Goal: Information Seeking & Learning: Compare options

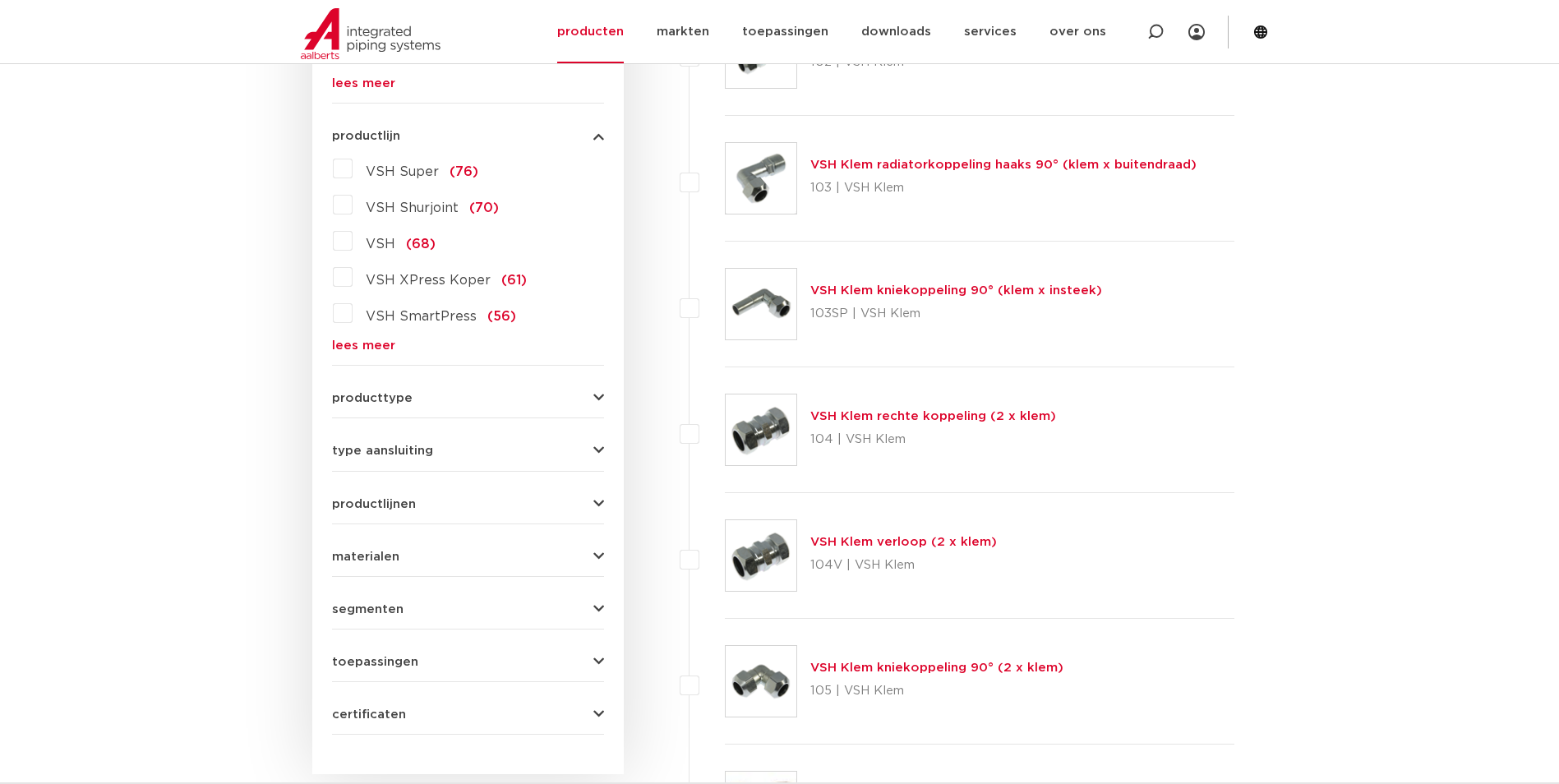
scroll to position [410, 0]
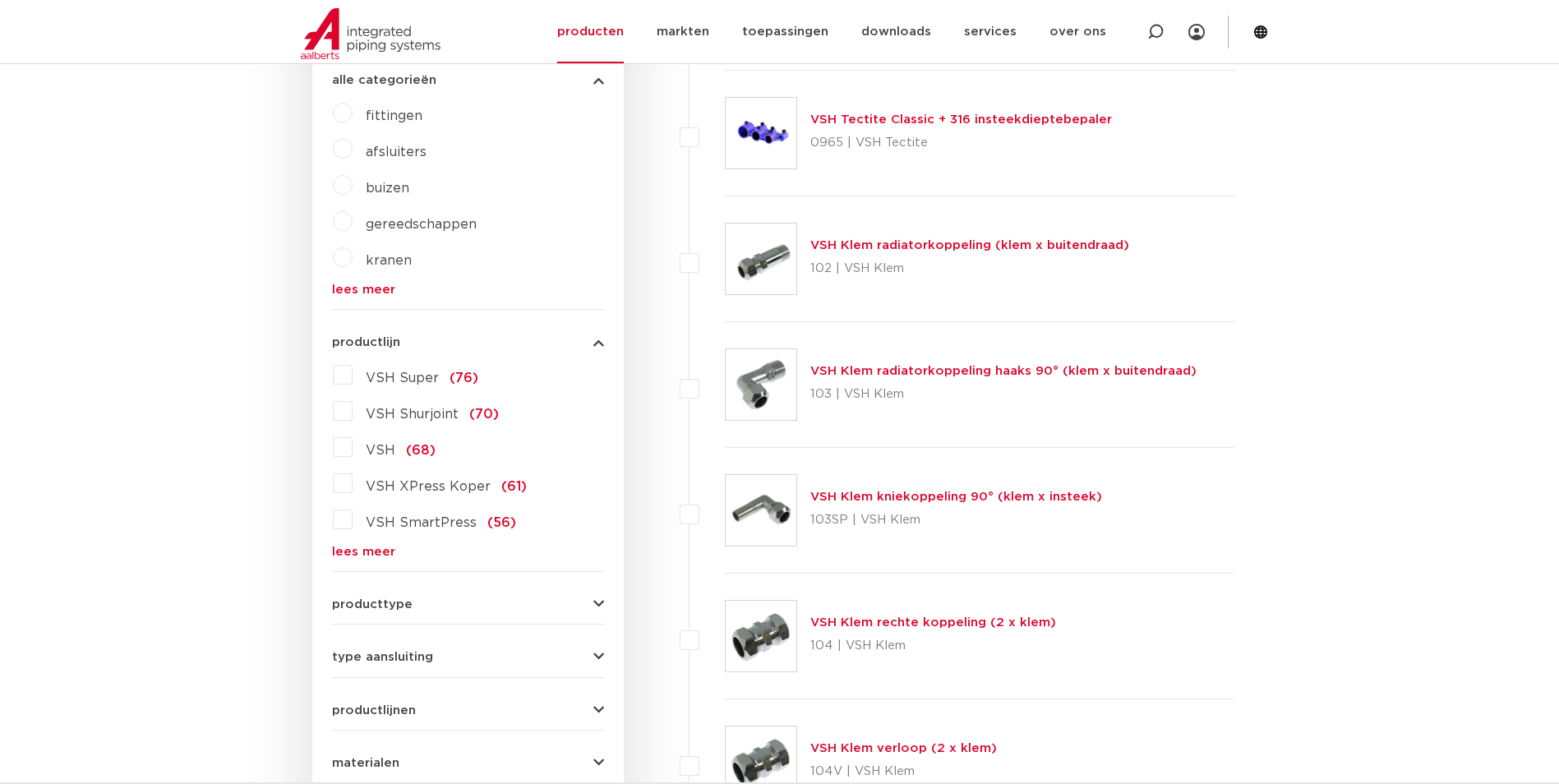
click at [450, 483] on span "VSH XPress Koper" at bounding box center [427, 486] width 125 height 13
click at [0, 0] on input "VSH XPress Koper (61)" at bounding box center [0, 0] width 0 height 0
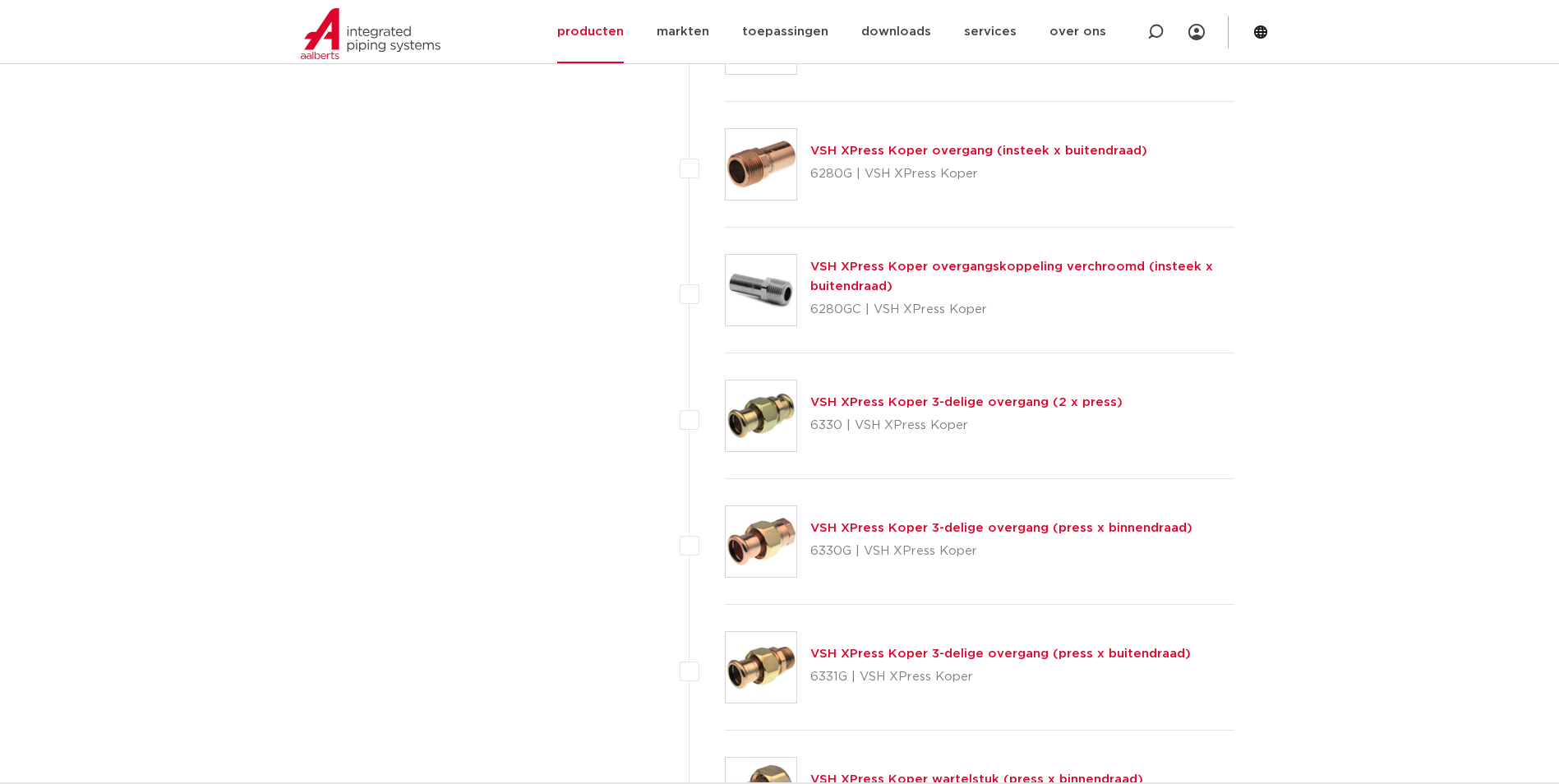
scroll to position [1890, 0]
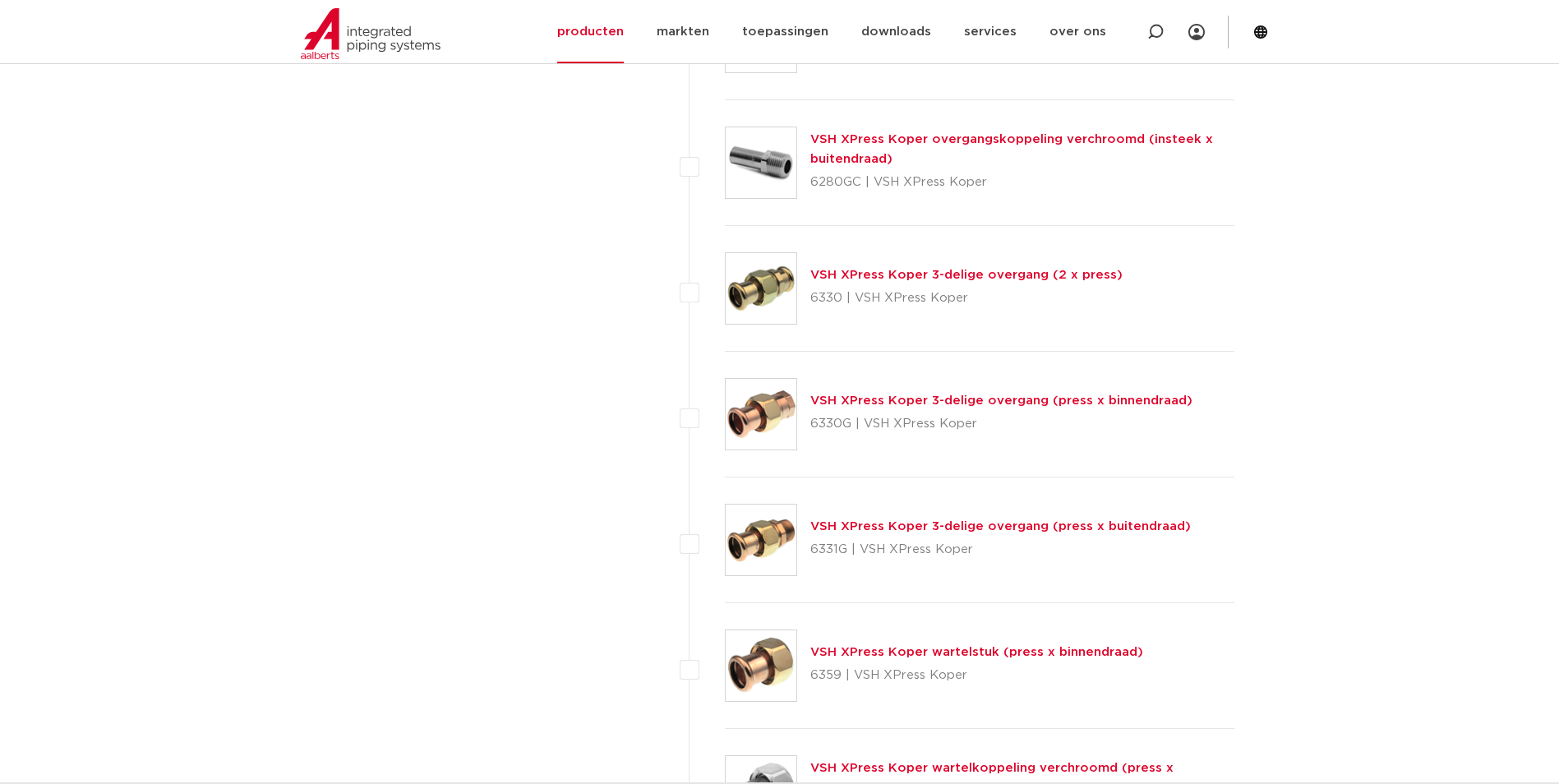
click at [974, 653] on link "VSH XPress Koper wartelstuk (press x binnendraad)" at bounding box center [976, 651] width 333 height 12
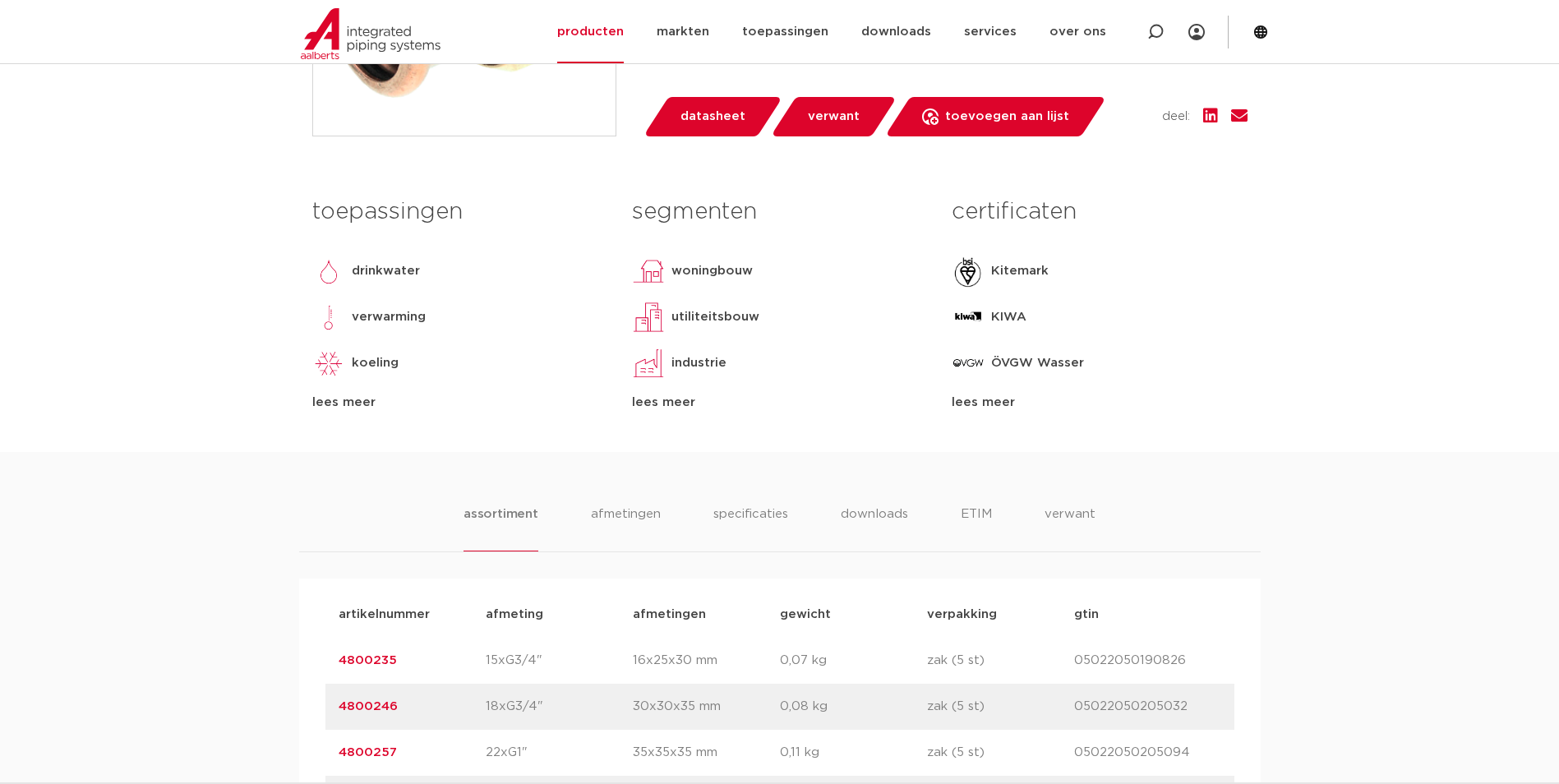
scroll to position [657, 0]
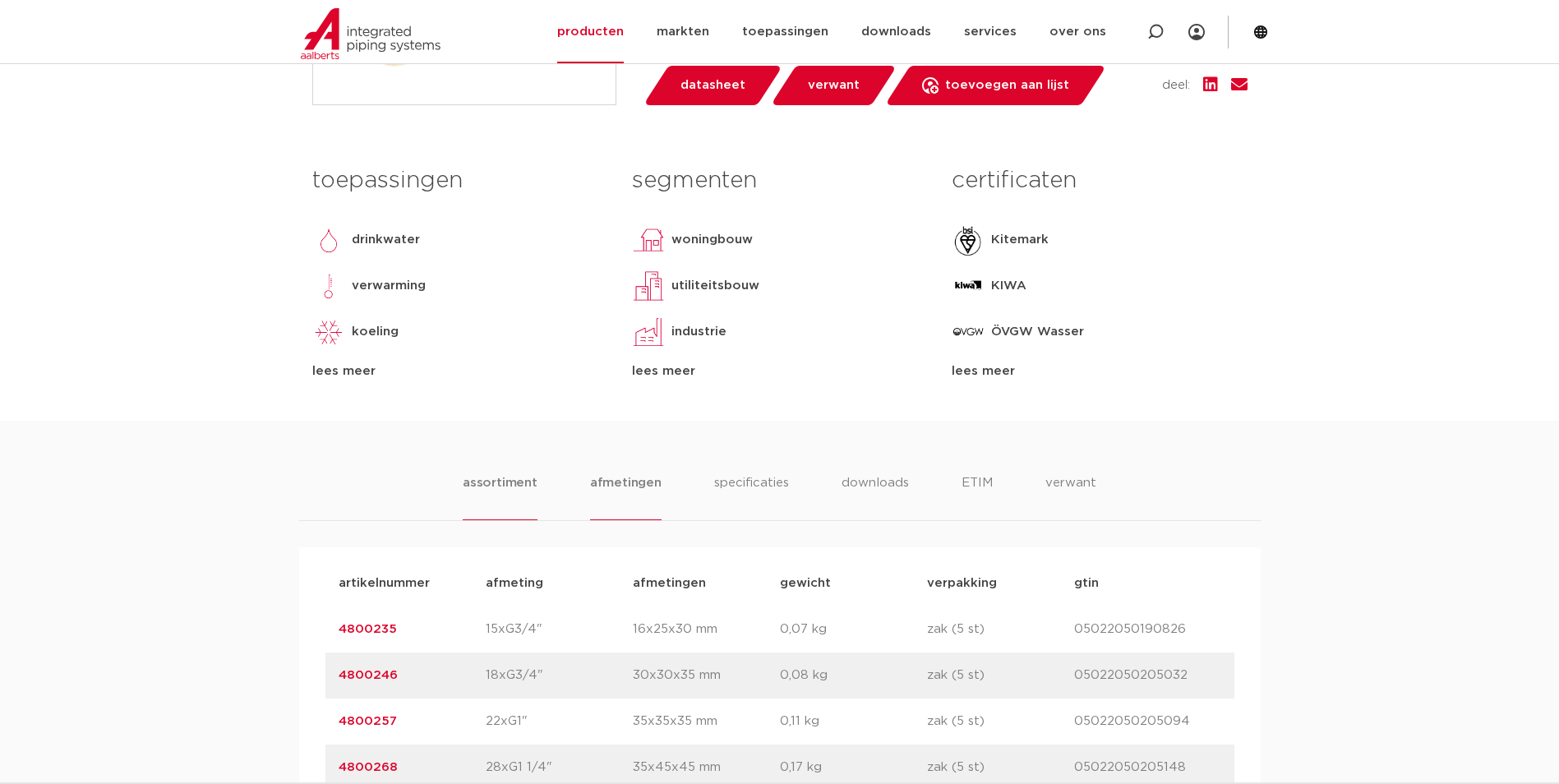
click at [631, 490] on li "afmetingen" at bounding box center [625, 496] width 71 height 47
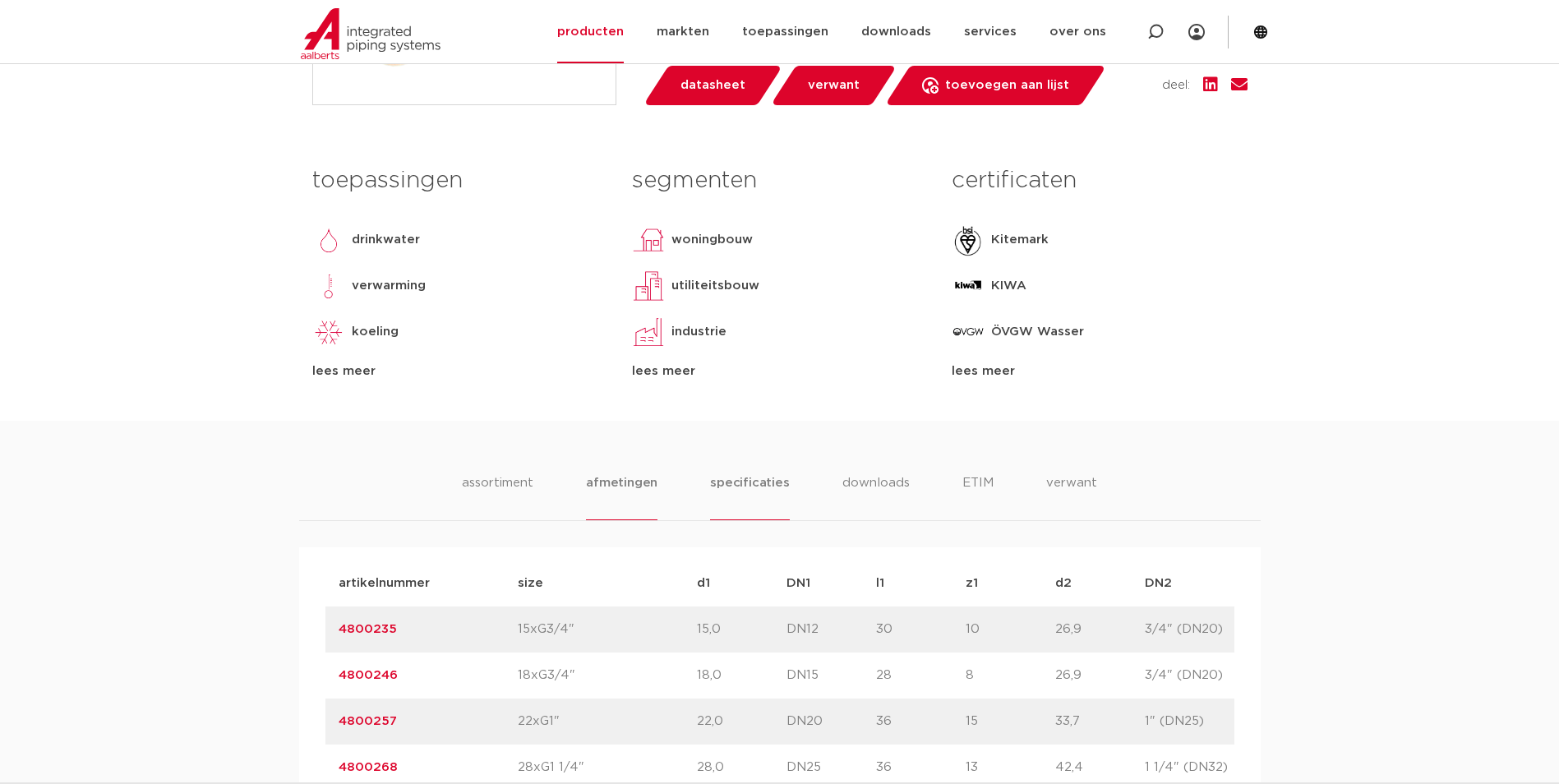
click at [718, 488] on li "specificaties" at bounding box center [749, 496] width 79 height 47
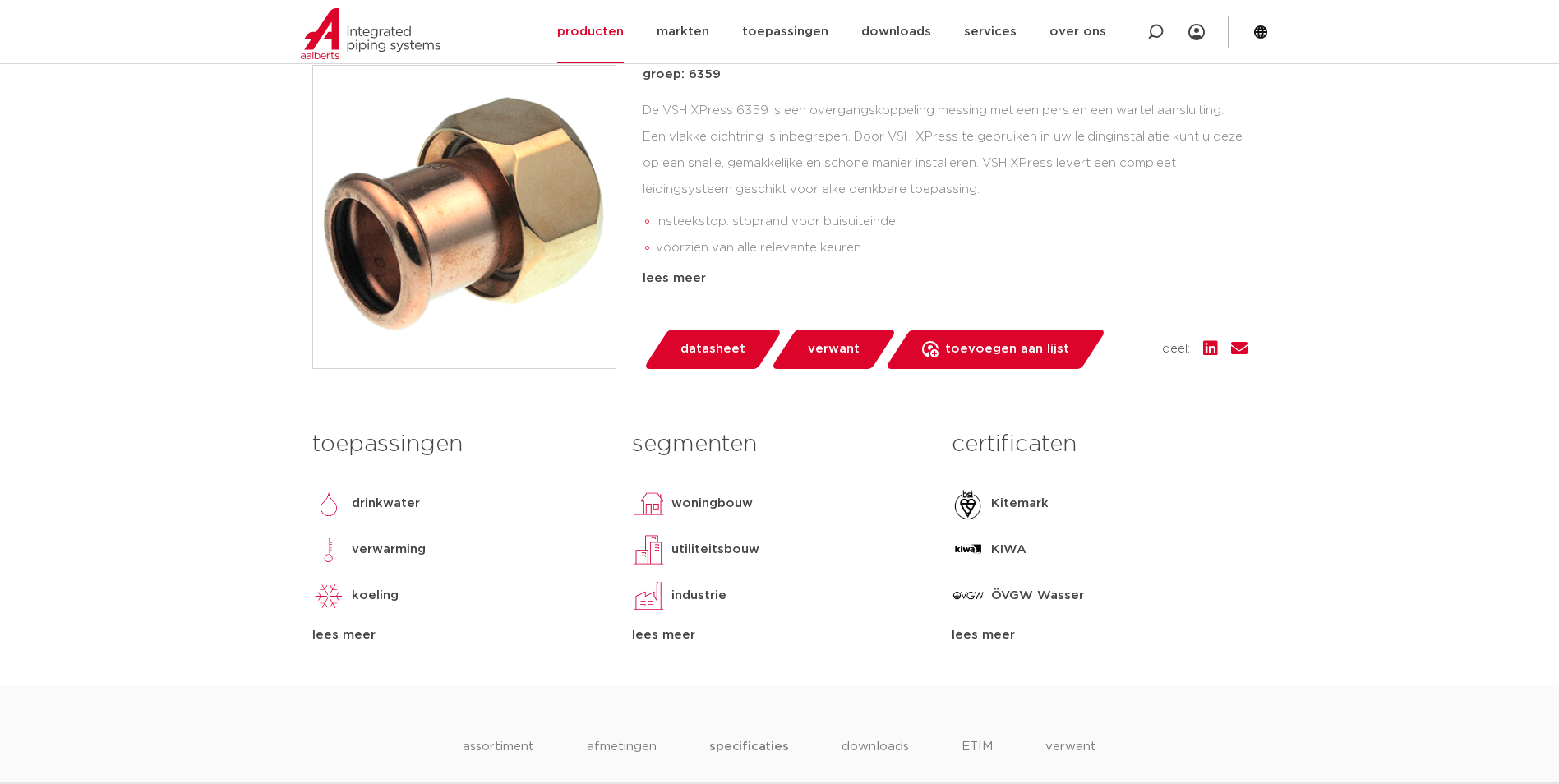
scroll to position [247, 0]
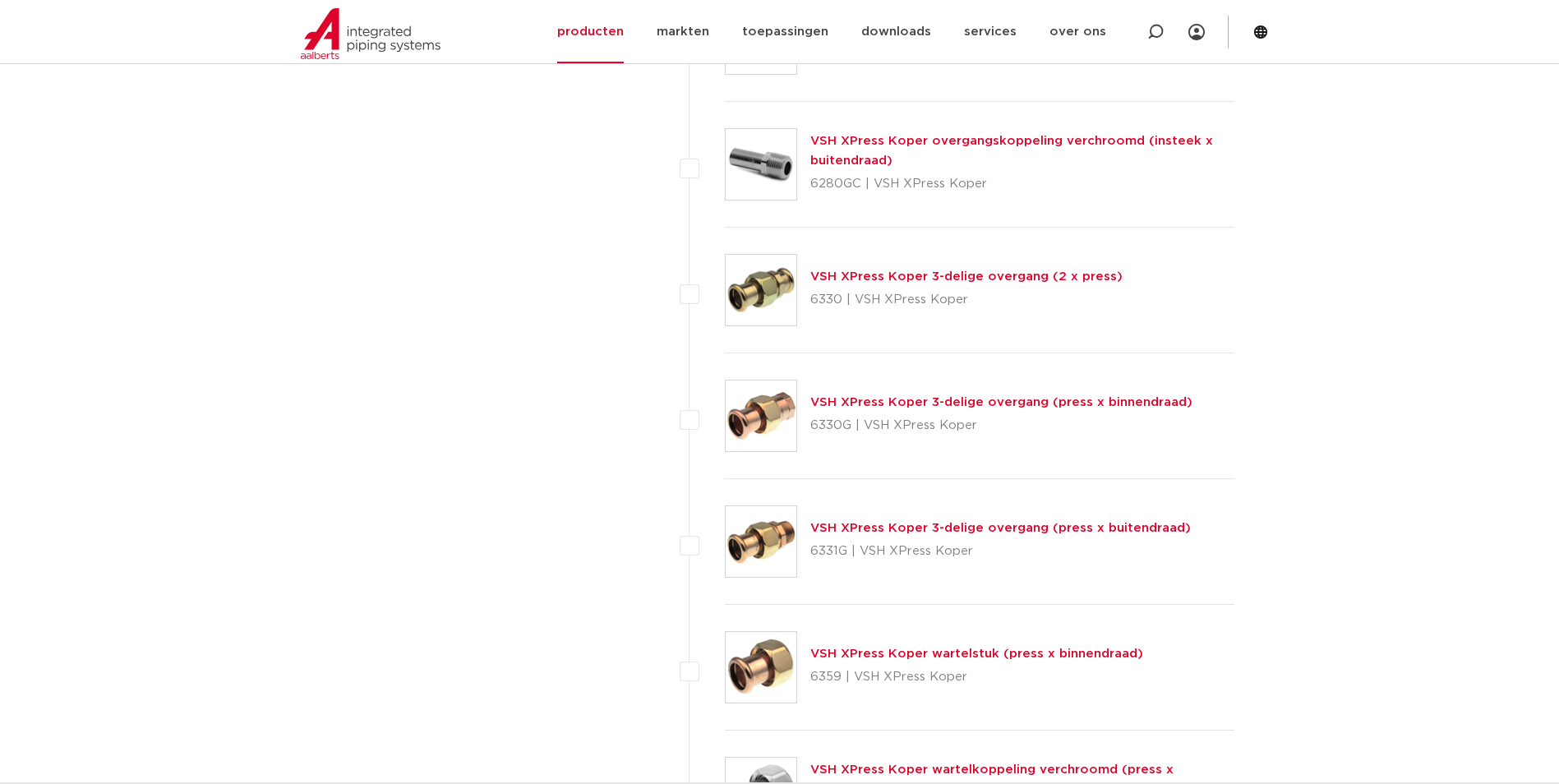
scroll to position [1890, 0]
click at [875, 524] on link "VSH XPress Koper 3-delige overgang (press x buitendraad)" at bounding box center [1000, 525] width 380 height 12
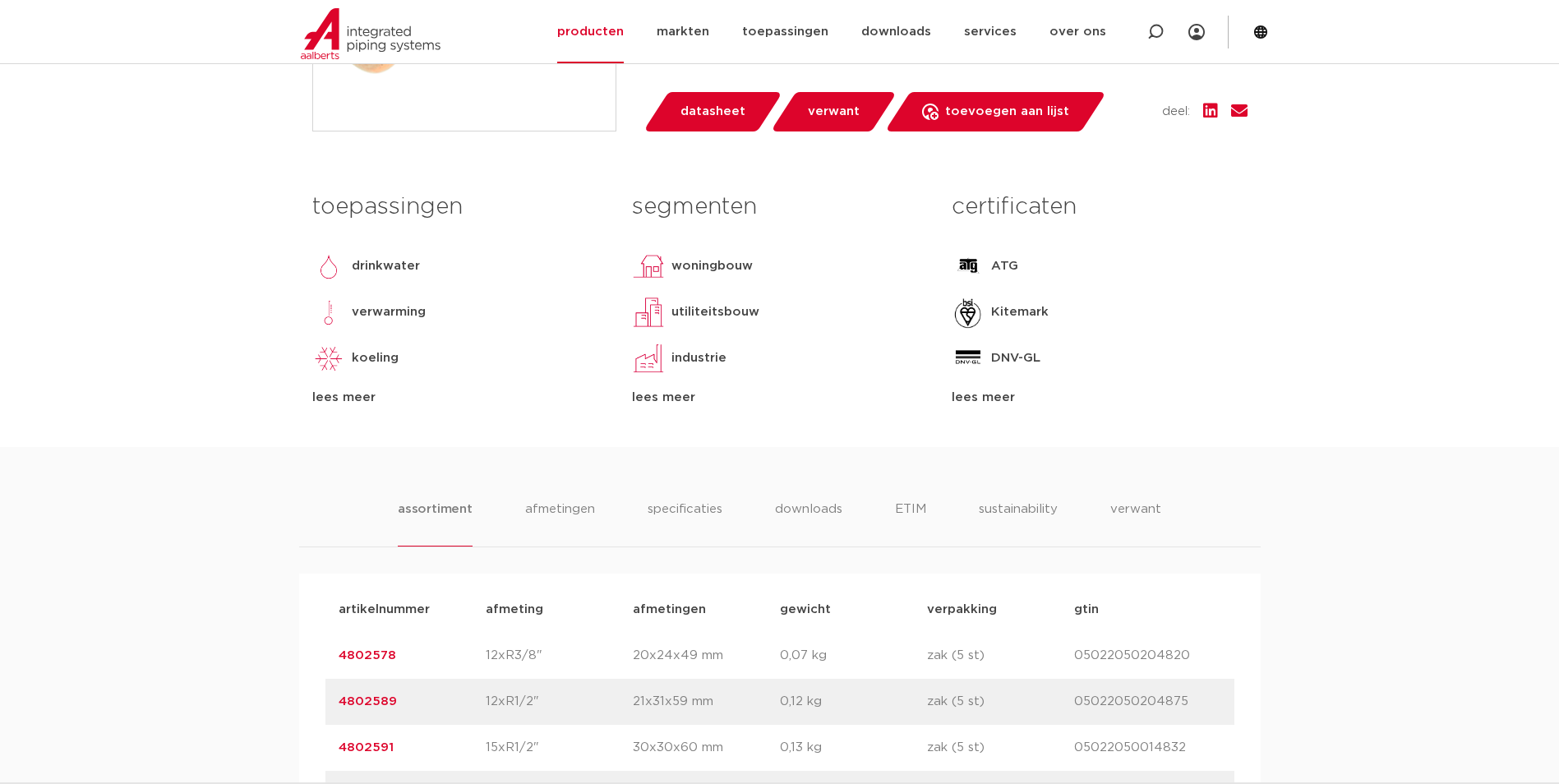
scroll to position [740, 0]
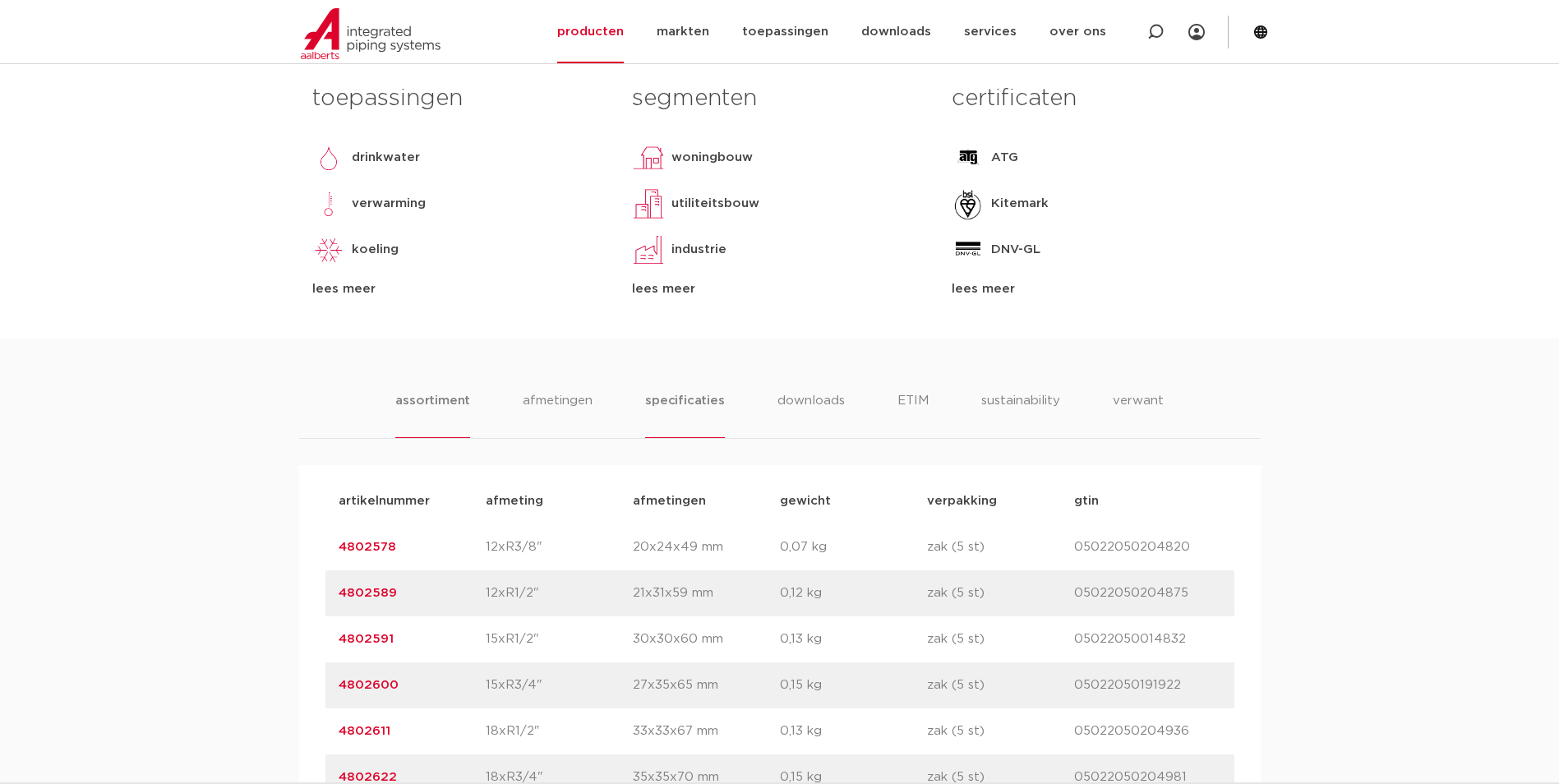
click at [707, 406] on li "specificaties" at bounding box center [683, 414] width 79 height 47
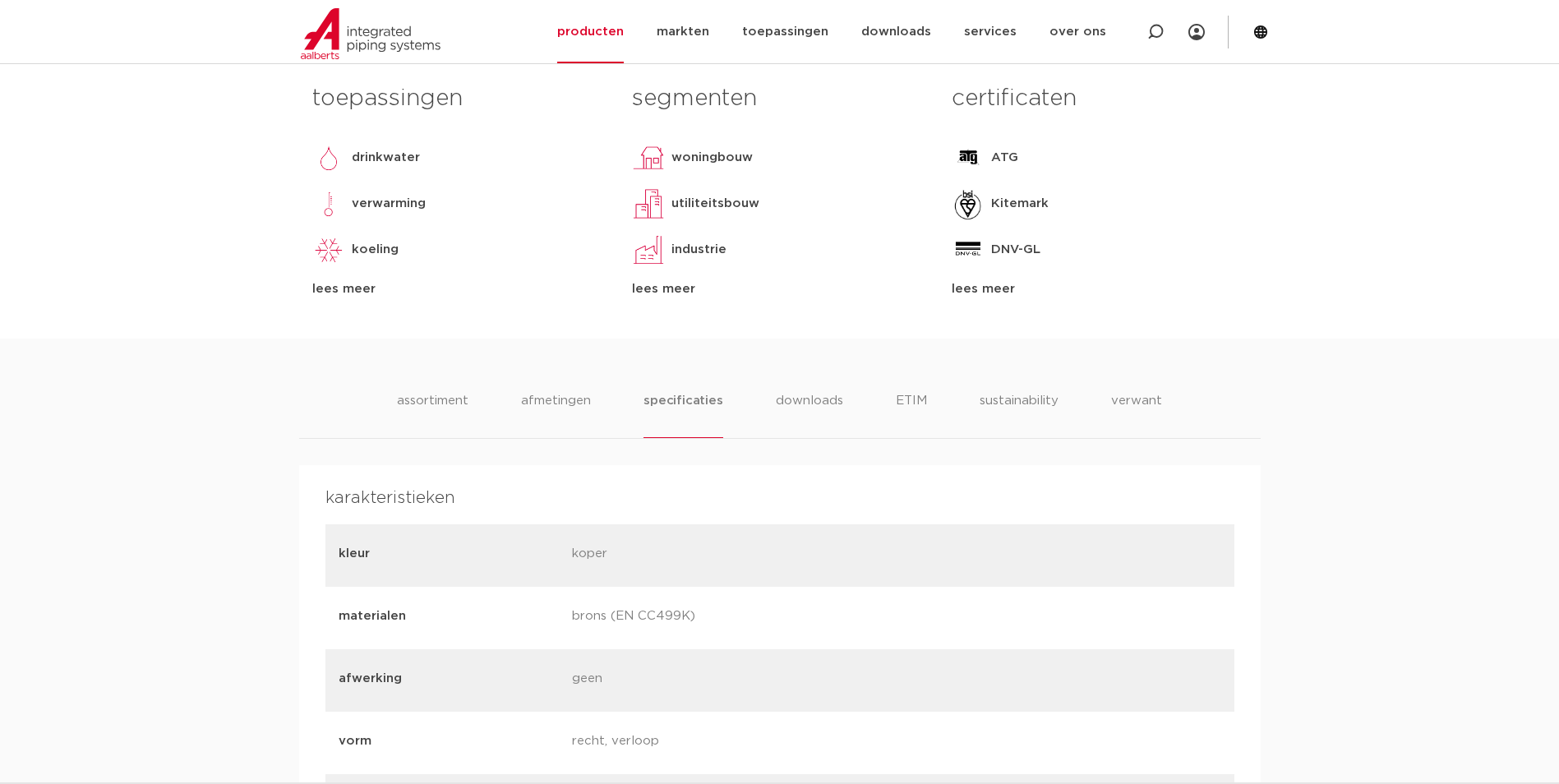
drag, startPoint x: 685, startPoint y: 615, endPoint x: 639, endPoint y: 615, distance: 46.0
click at [639, 615] on p "brons (EN CC499K)" at bounding box center [681, 618] width 221 height 23
copy p "CC499K"
click at [1190, 529] on div "kleur [GEOGRAPHIC_DATA]" at bounding box center [780, 556] width 909 height 63
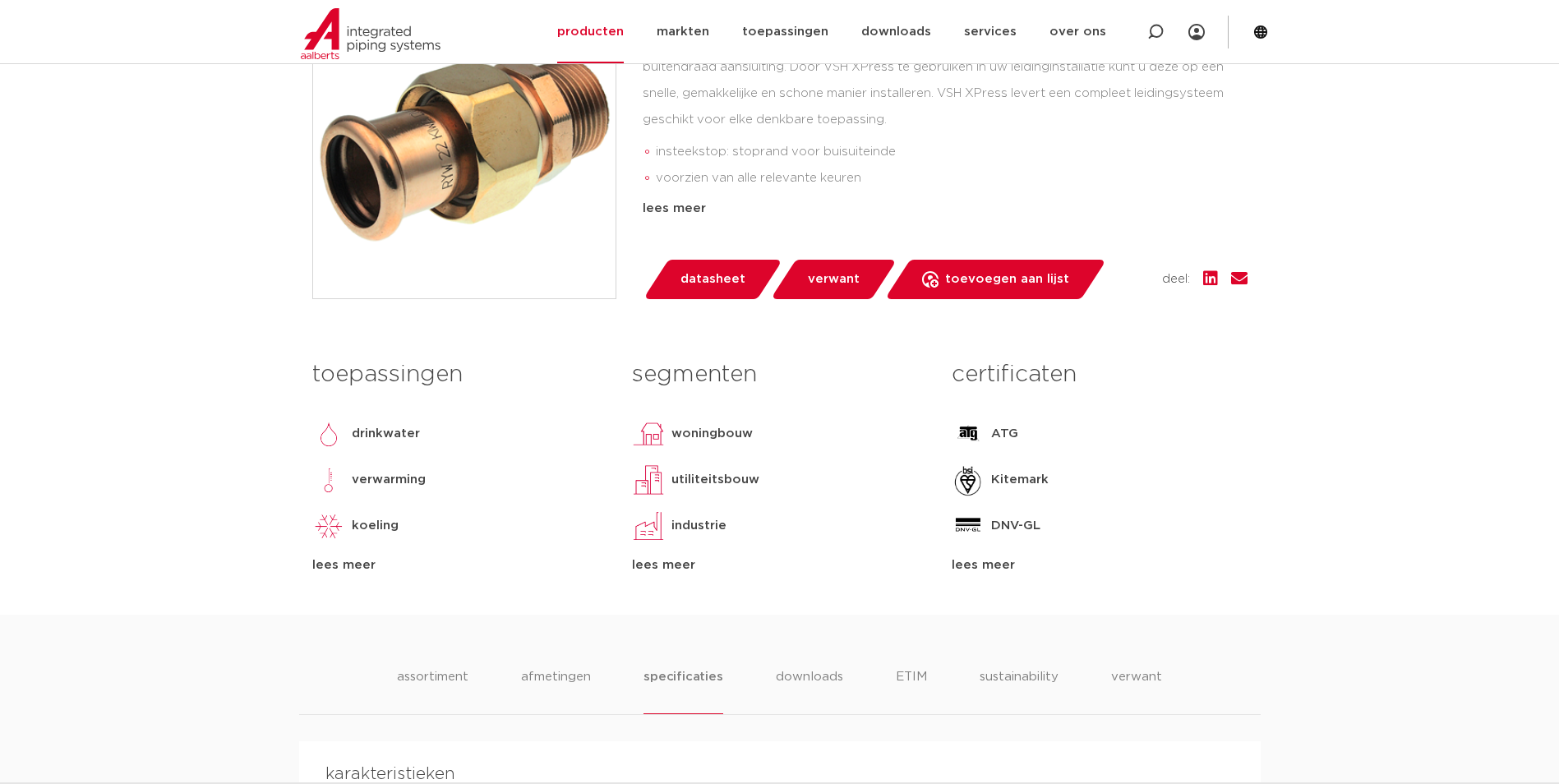
scroll to position [493, 0]
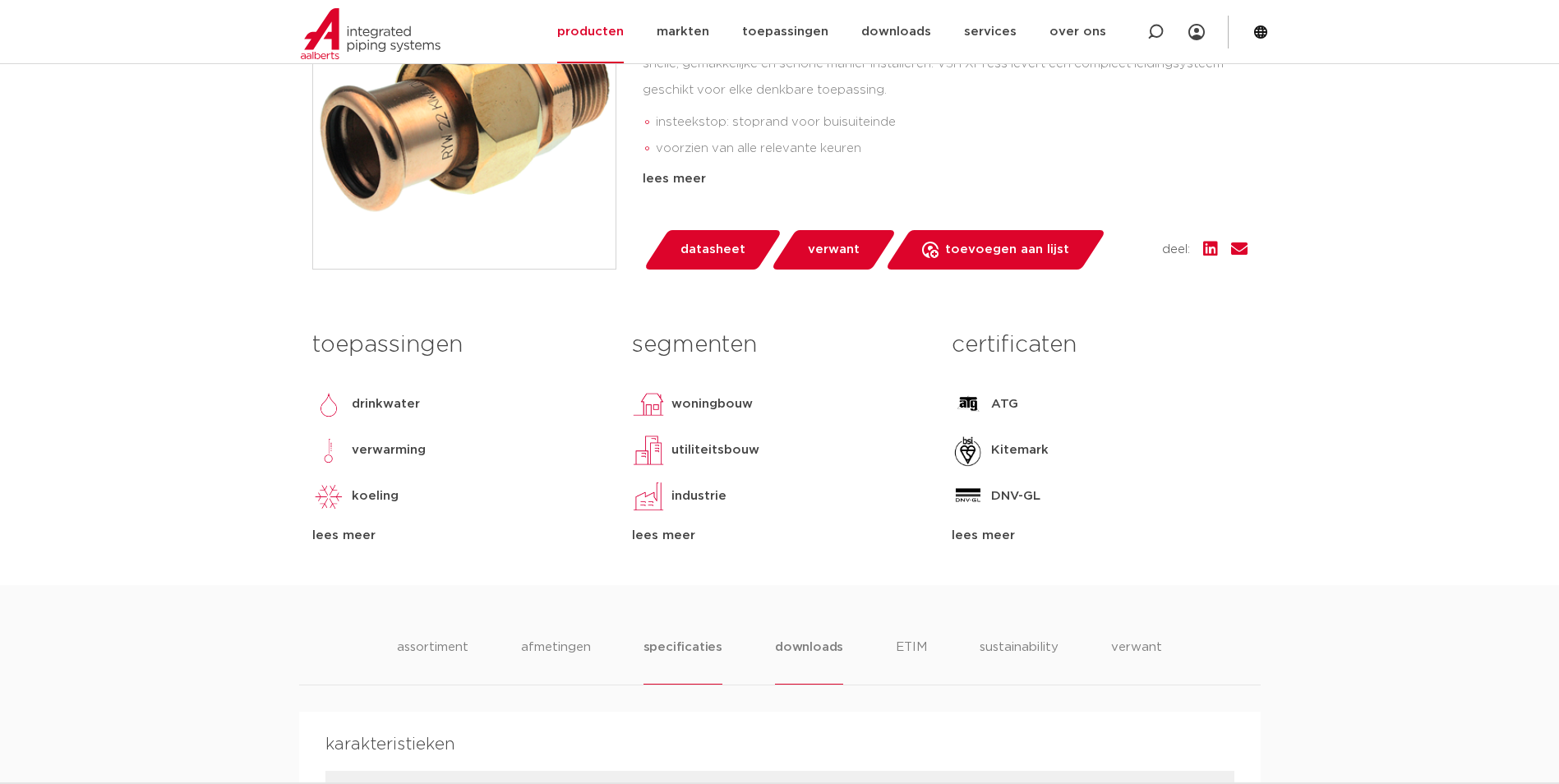
click at [837, 644] on li "downloads" at bounding box center [809, 660] width 68 height 47
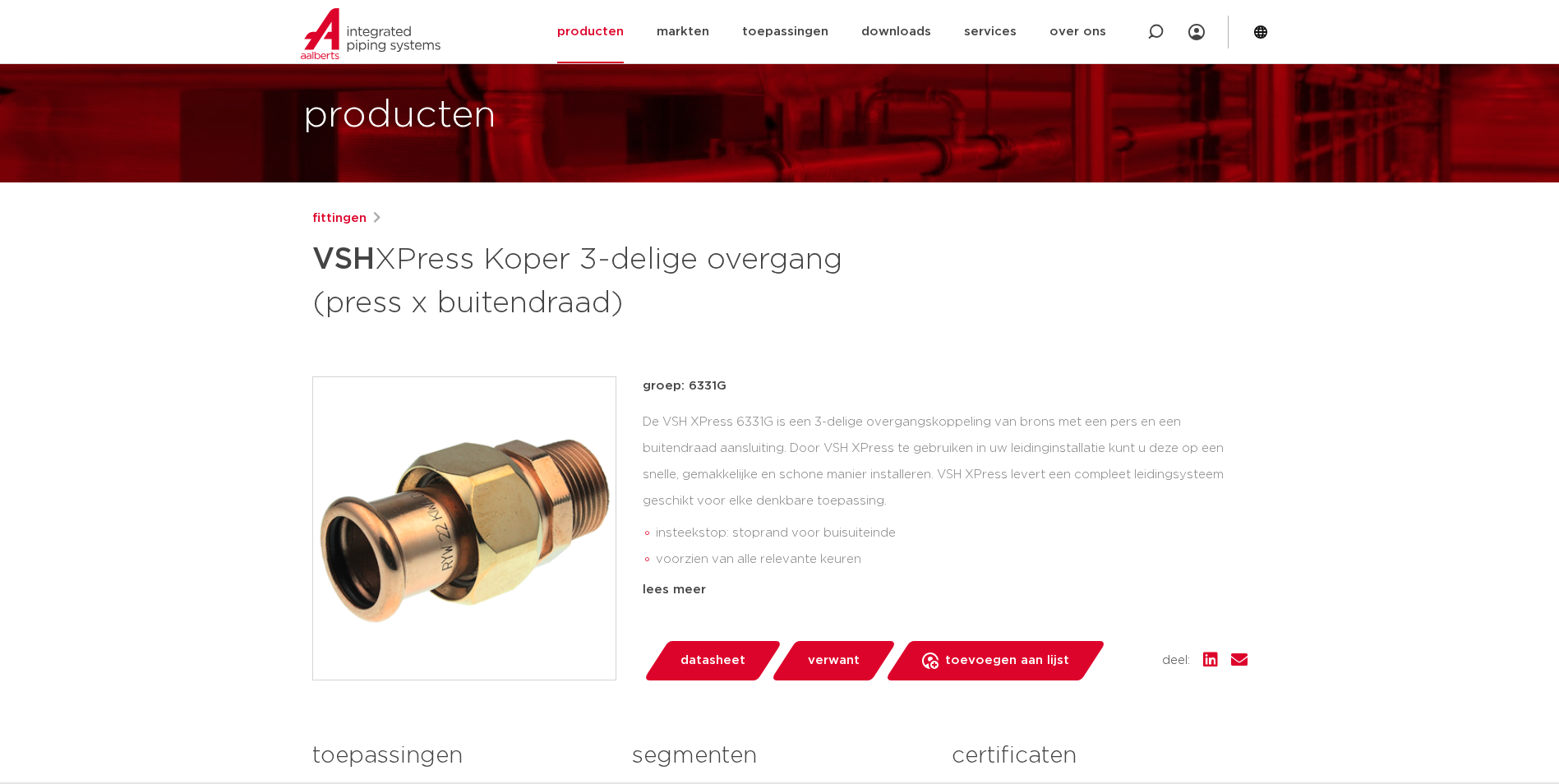
scroll to position [165, 0]
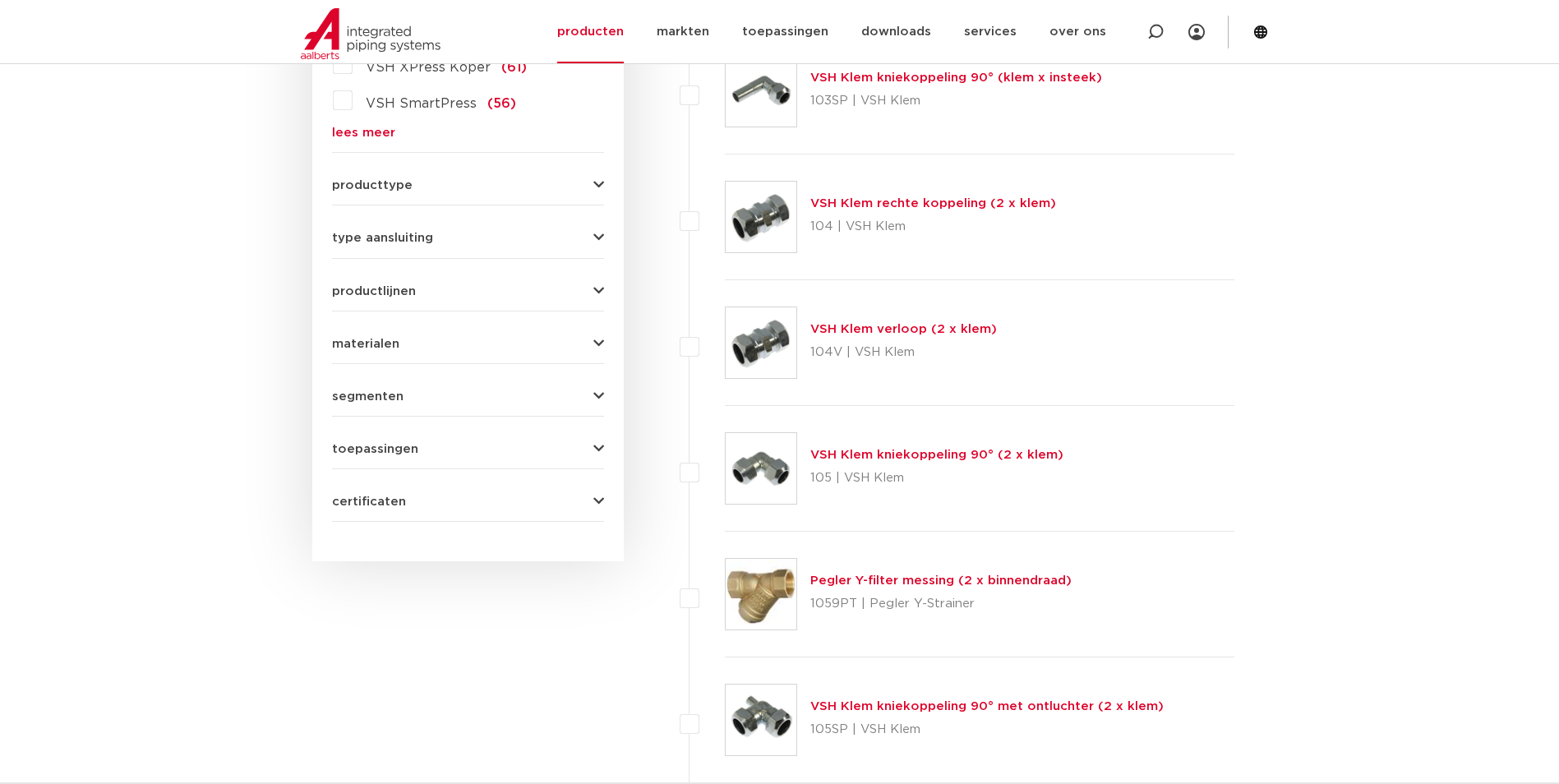
scroll to position [493, 0]
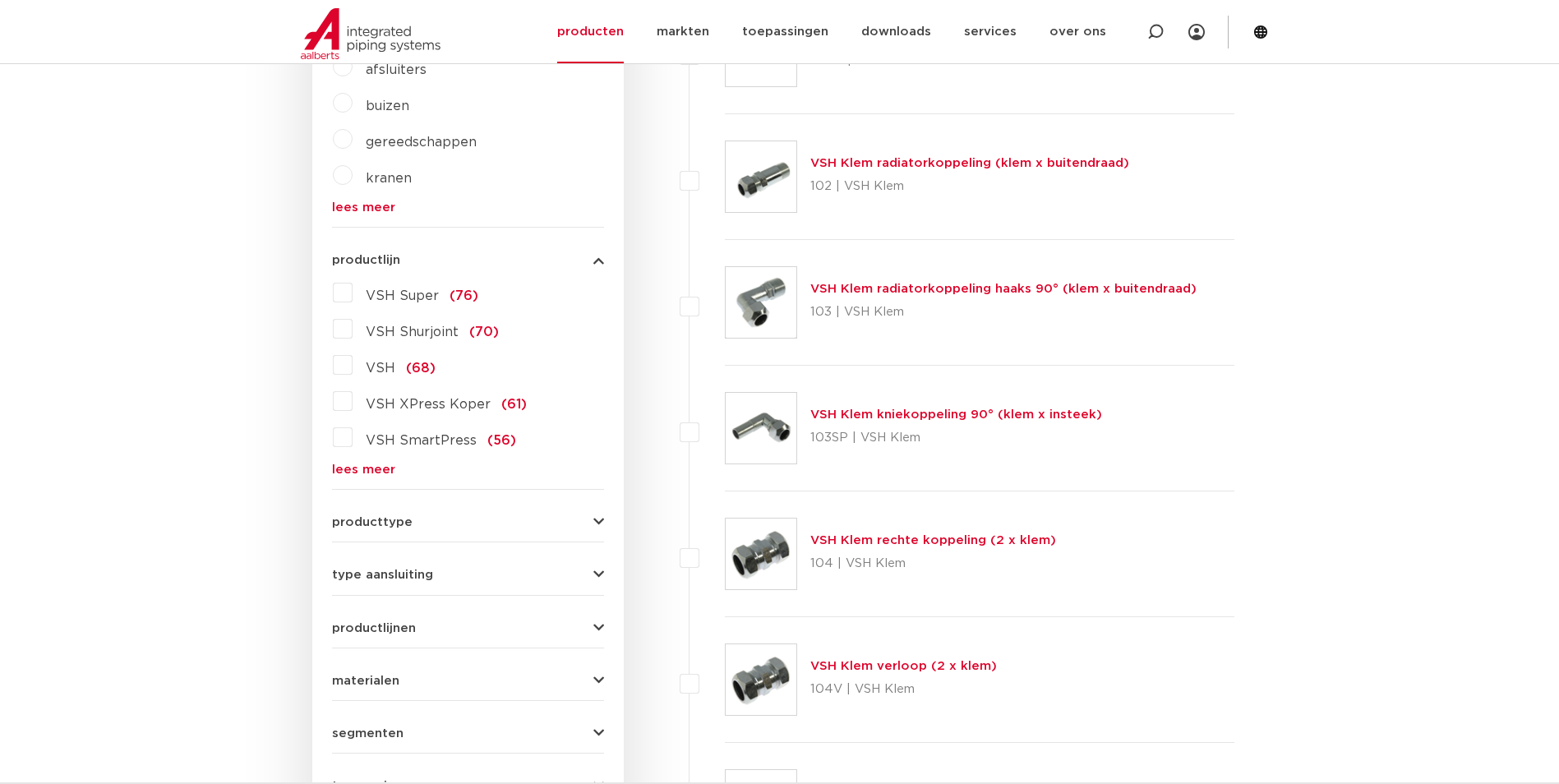
click at [362, 467] on link "lees meer" at bounding box center [468, 469] width 272 height 12
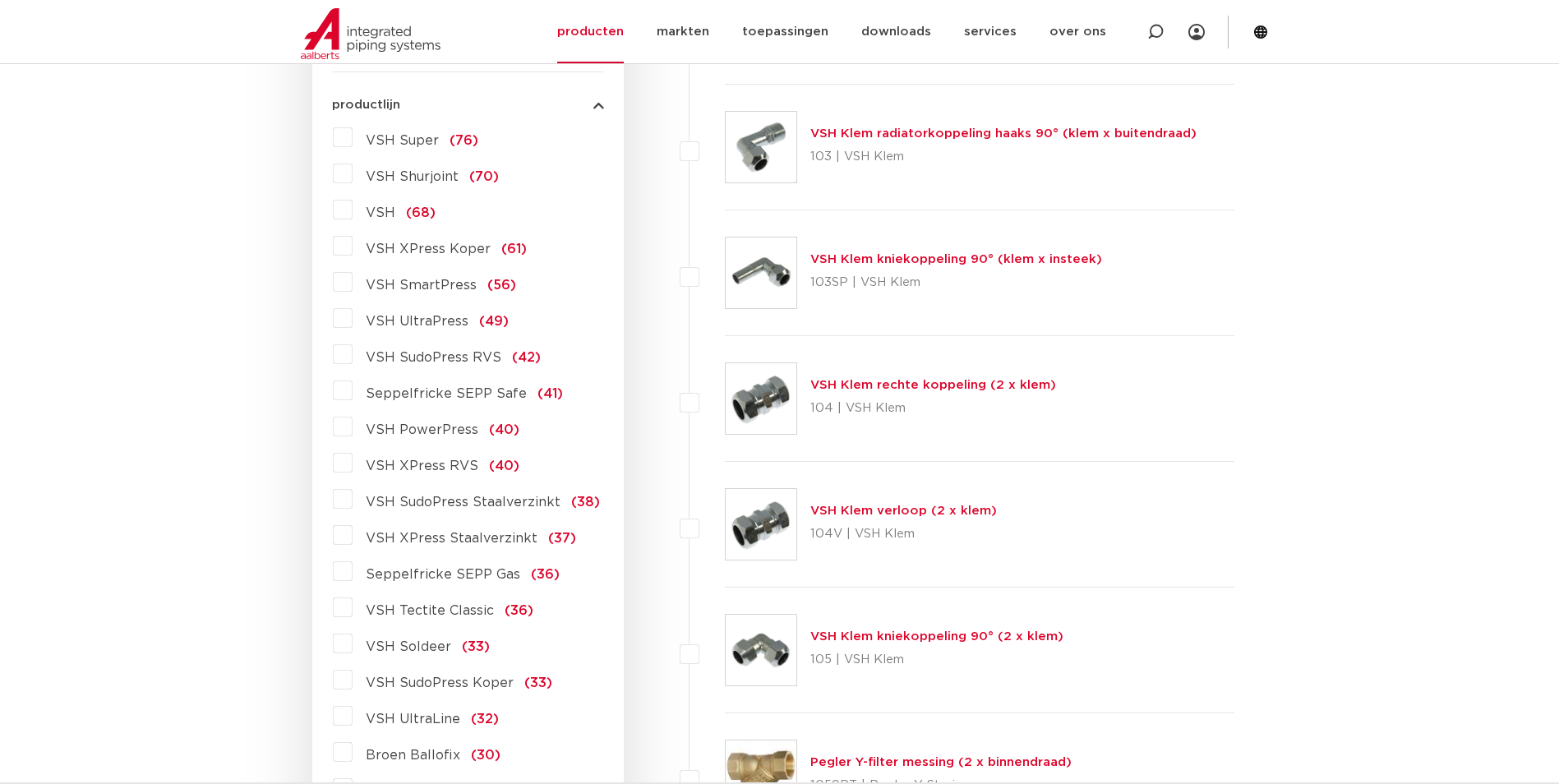
scroll to position [657, 0]
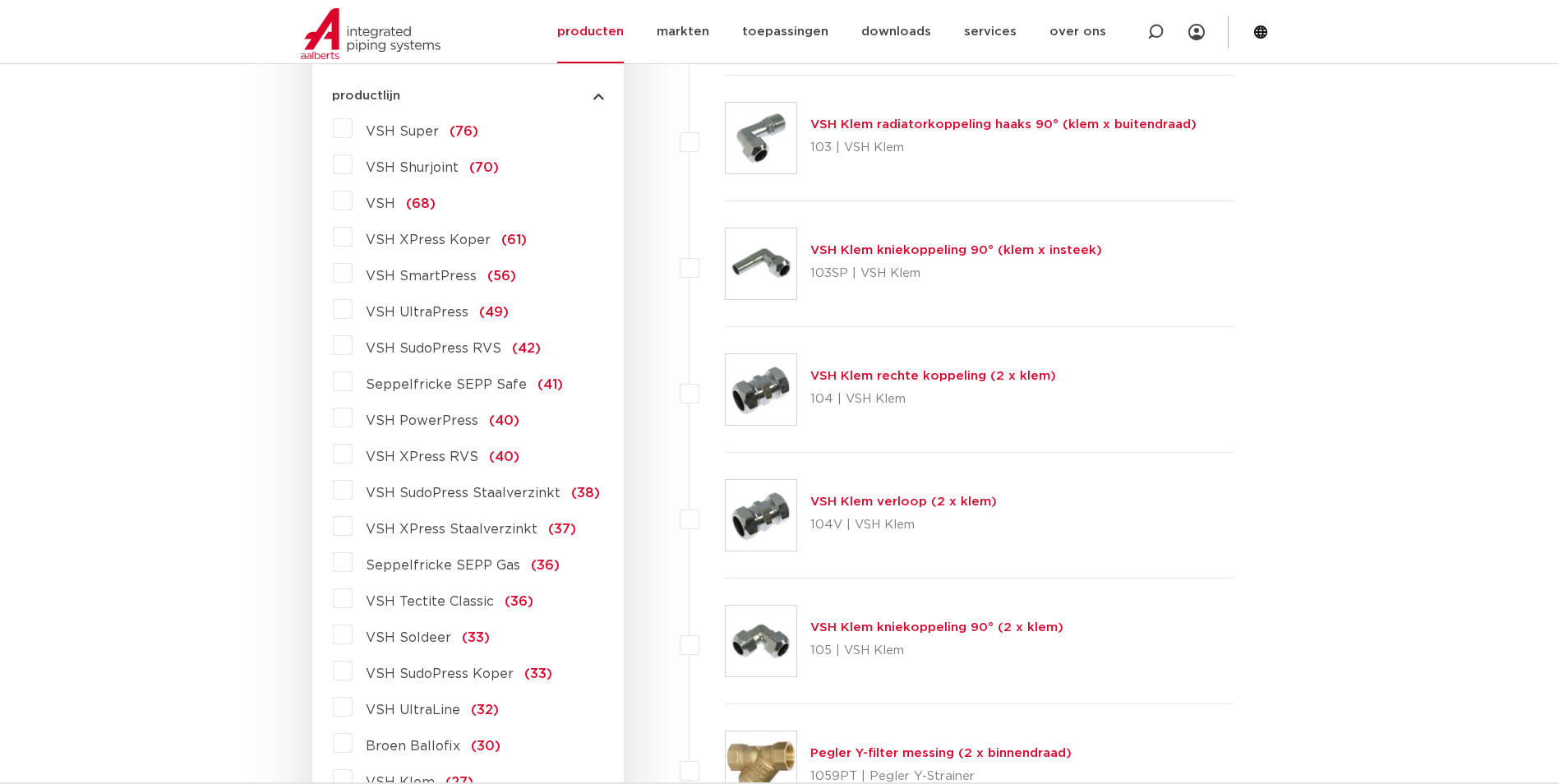
click at [463, 675] on span "VSH SudoPress Koper" at bounding box center [439, 673] width 148 height 13
click at [0, 0] on input "VSH SudoPress Koper (33)" at bounding box center [0, 0] width 0 height 0
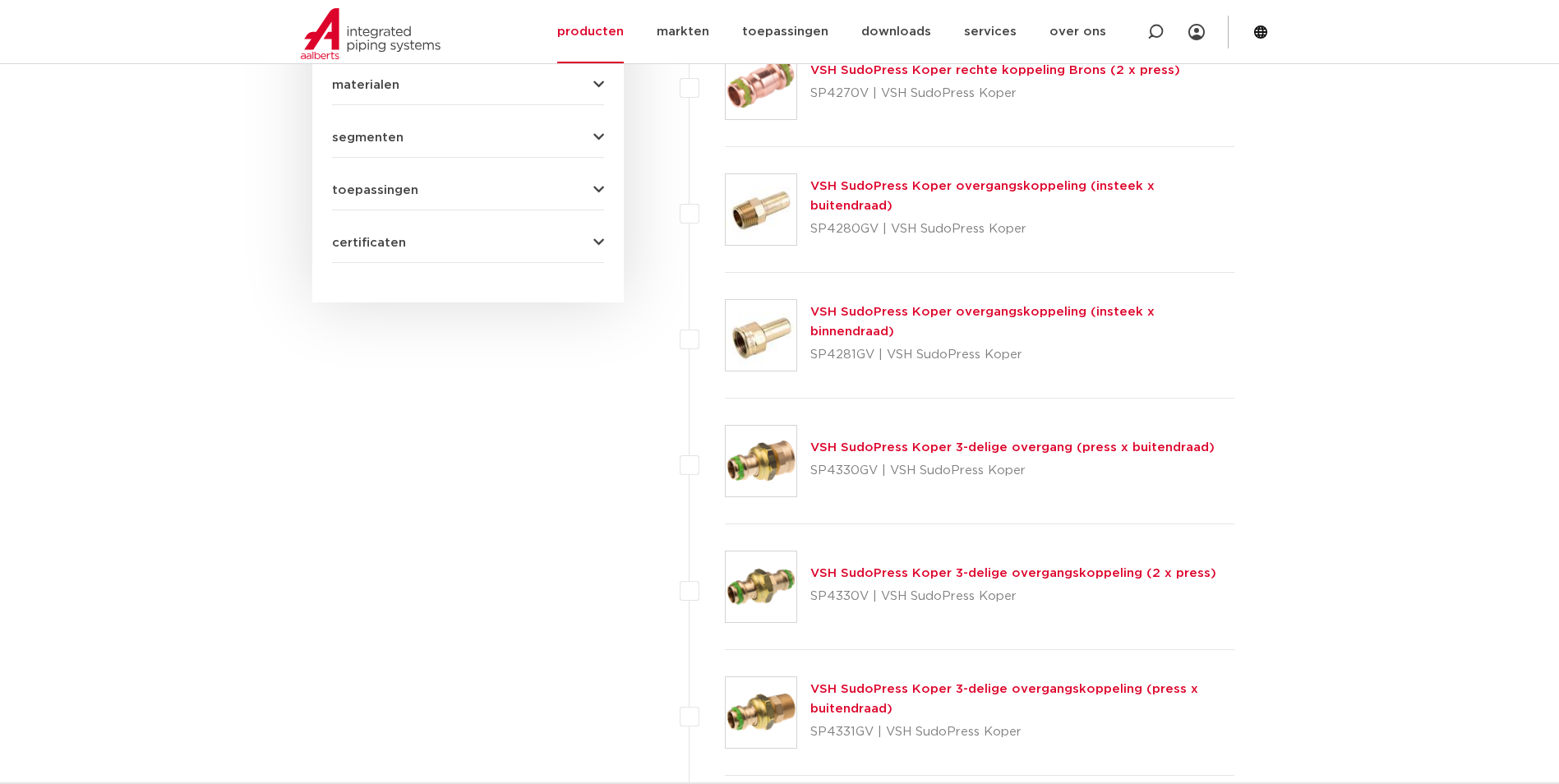
scroll to position [1315, 0]
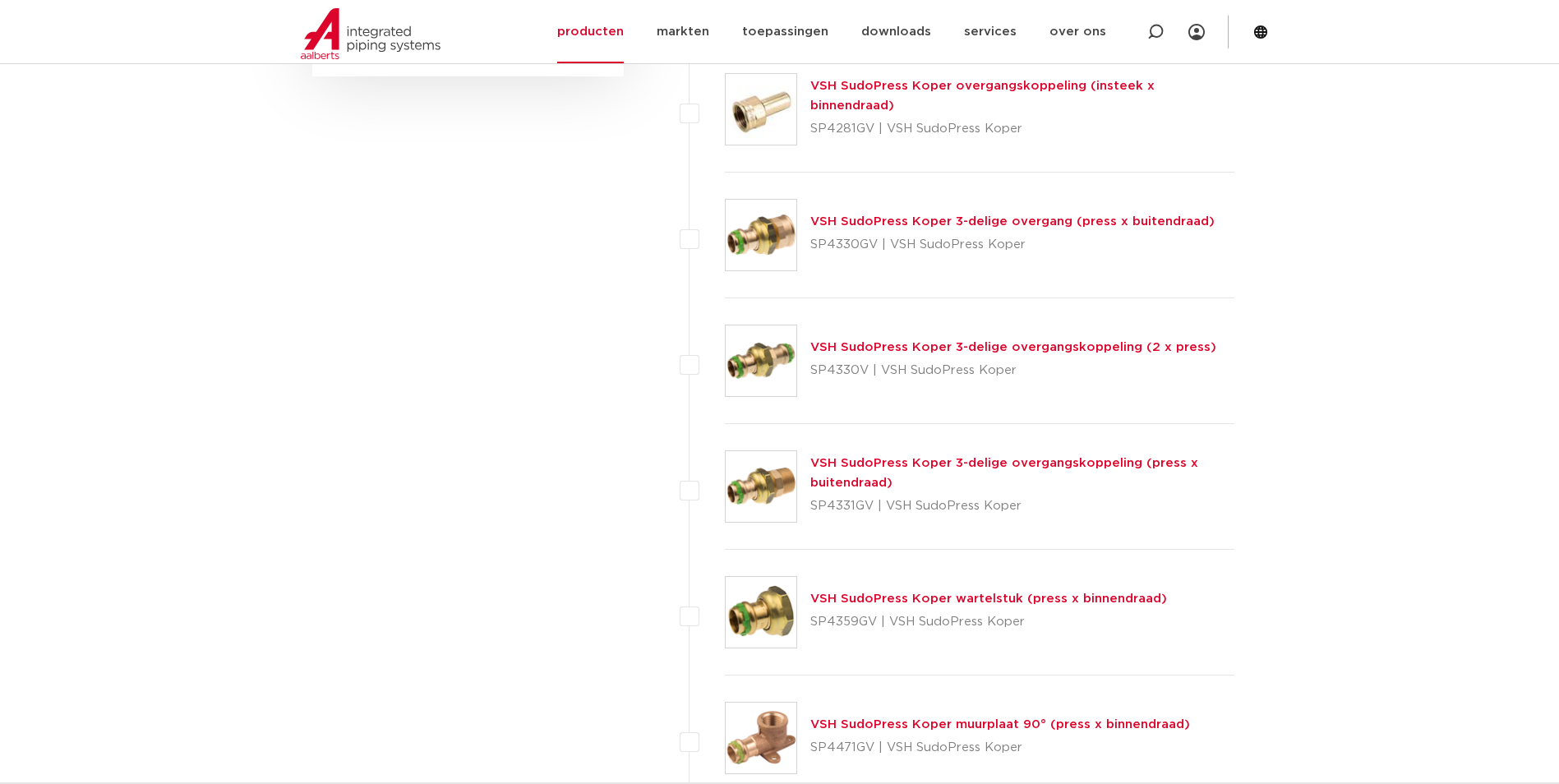
click at [937, 464] on link "VSH SudoPress Koper 3-delige overgangskoppeling (press x buitendraad)" at bounding box center [1003, 472] width 387 height 32
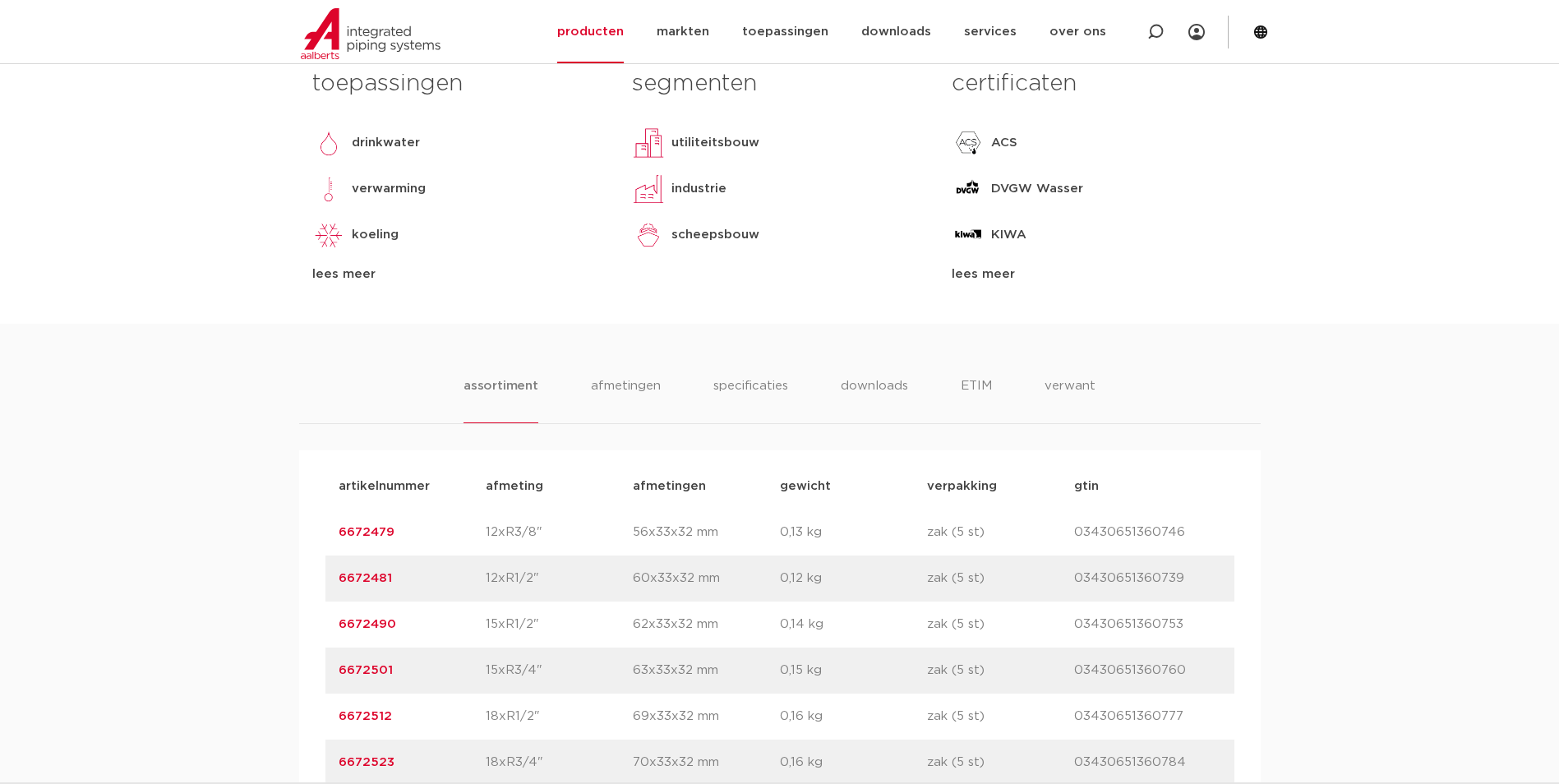
scroll to position [822, 0]
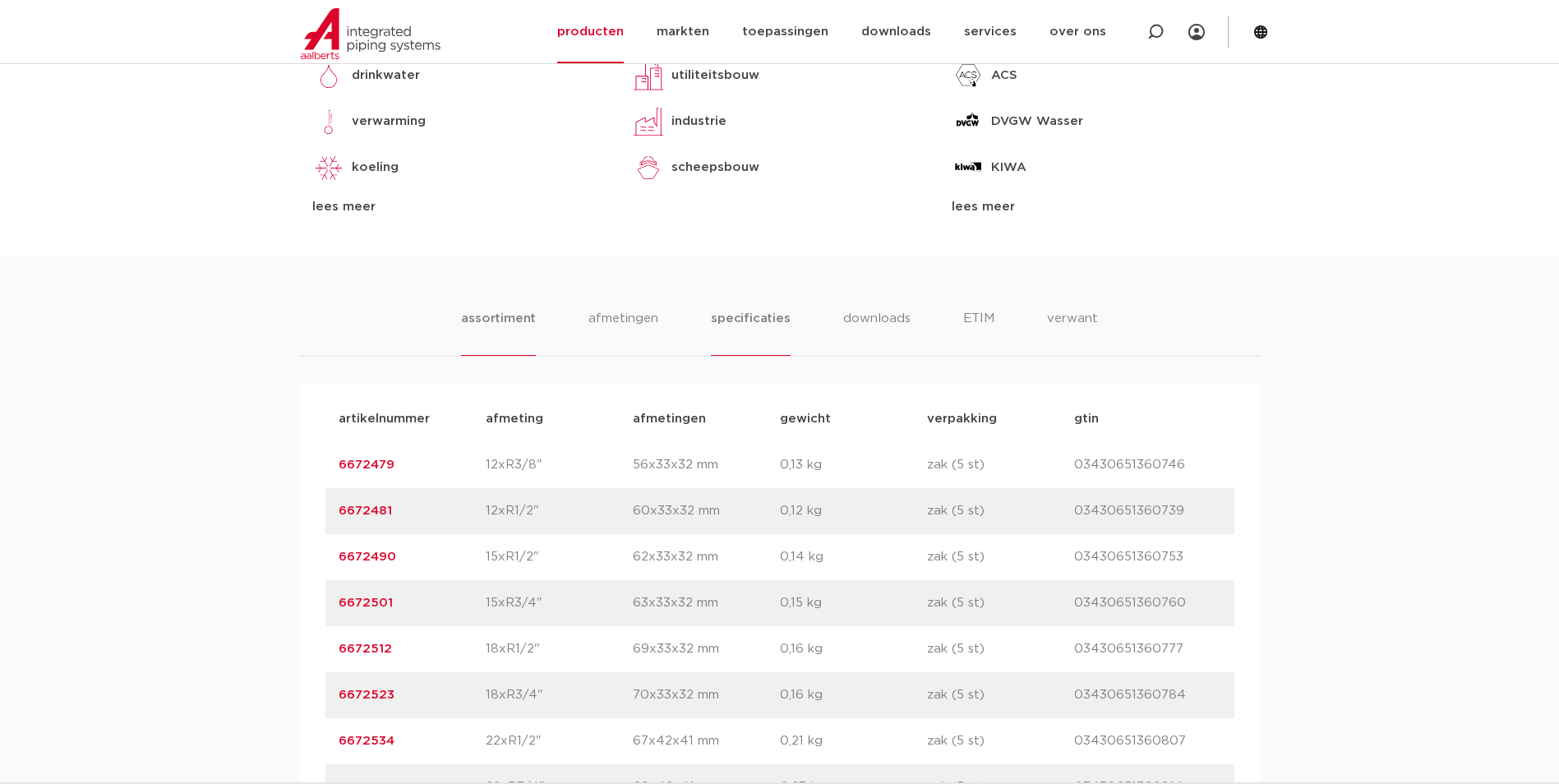
click at [746, 314] on li "specificaties" at bounding box center [750, 332] width 79 height 47
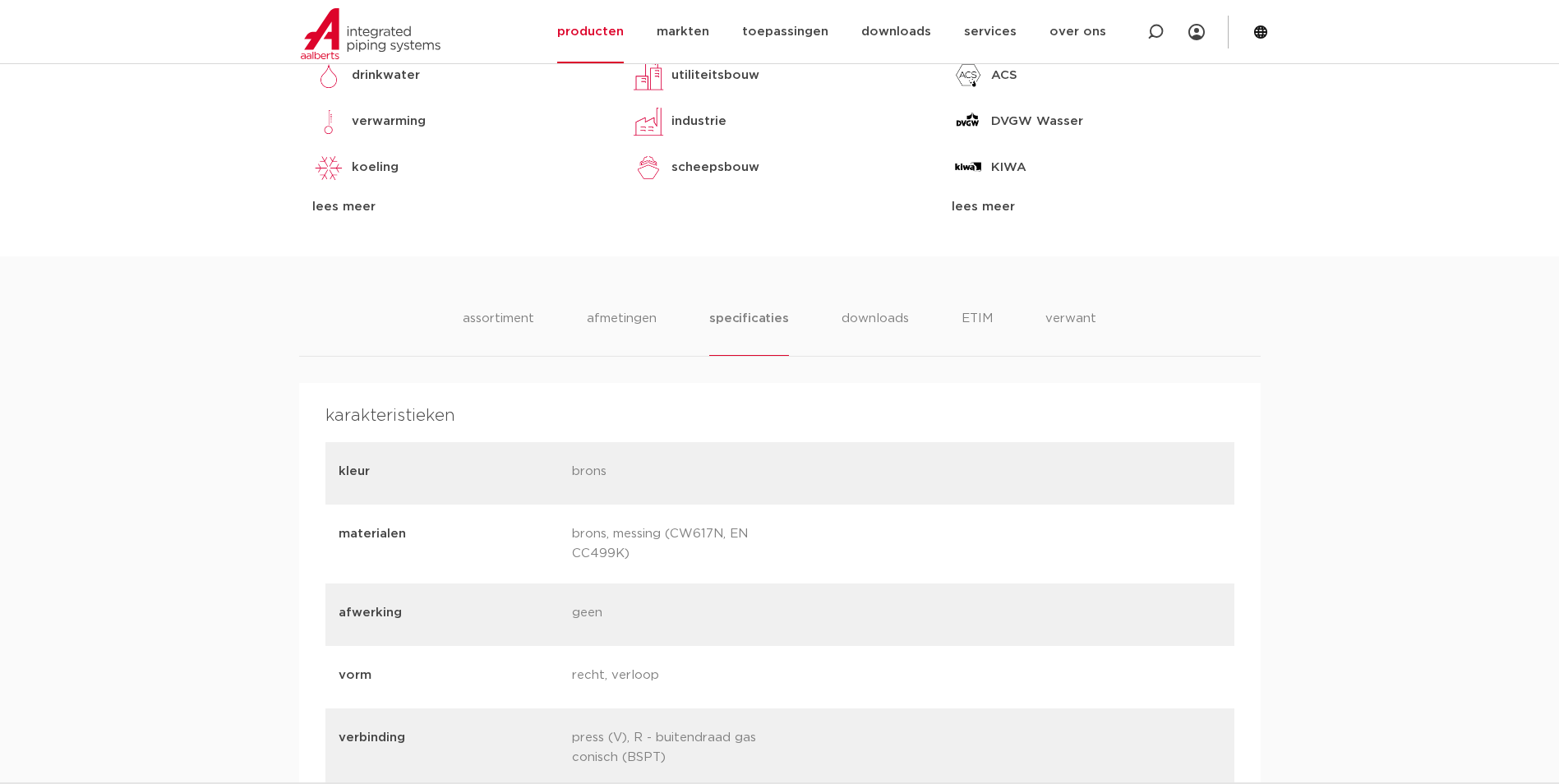
click at [665, 590] on div "afwerking geen" at bounding box center [780, 615] width 909 height 63
drag, startPoint x: 723, startPoint y: 535, endPoint x: 672, endPoint y: 544, distance: 51.8
click at [672, 544] on p "brons, messing (CW617N, EN CC499K)" at bounding box center [681, 544] width 221 height 40
copy p "CW617N"
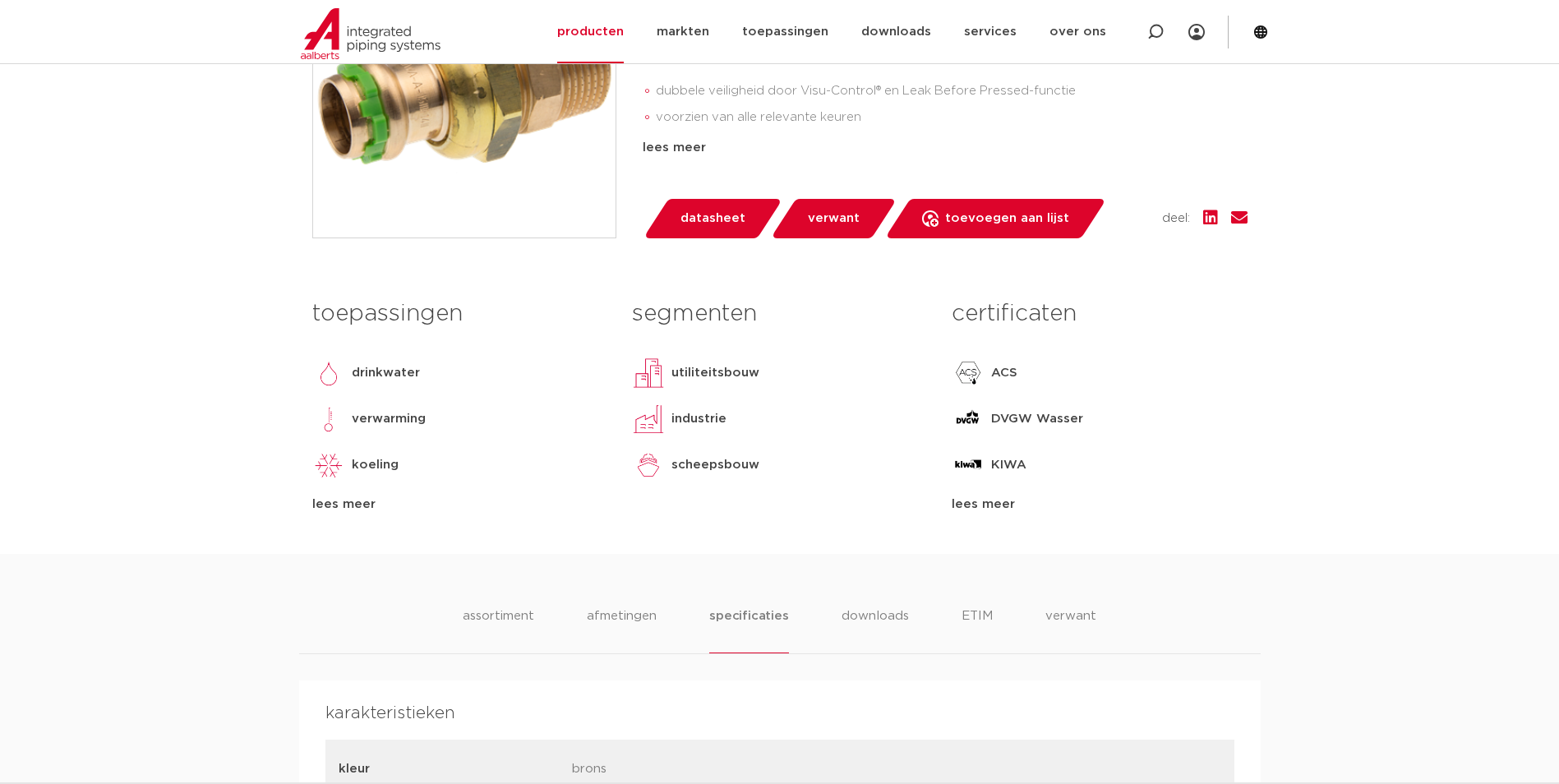
scroll to position [410, 0]
